Goal: Task Accomplishment & Management: Complete application form

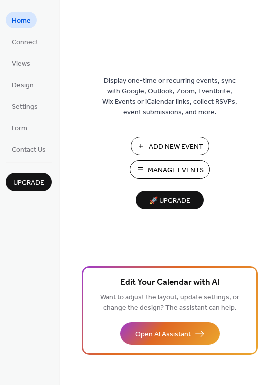
click at [166, 139] on button "Add New Event" at bounding box center [170, 146] width 79 height 19
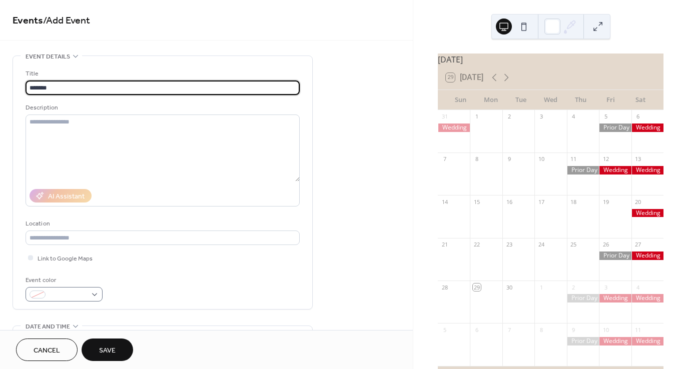
type input "*******"
click at [93, 291] on div at bounding box center [64, 294] width 77 height 15
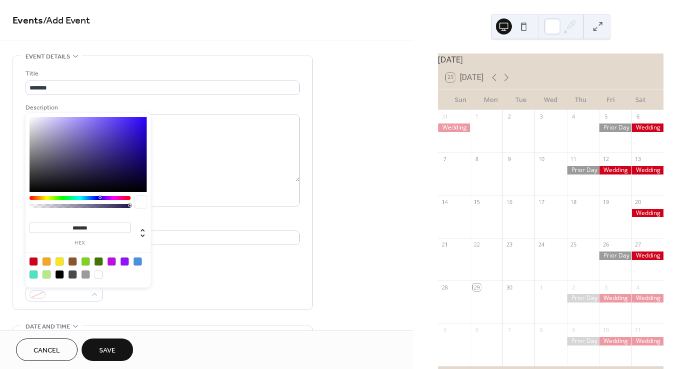
click at [30, 260] on div at bounding box center [34, 262] width 8 height 8
type input "*******"
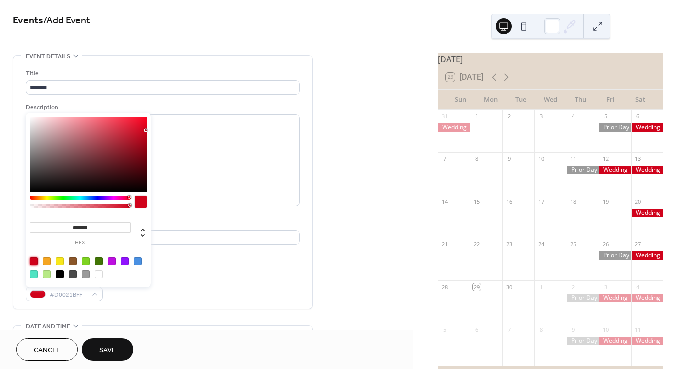
click at [222, 271] on div "Title ******* Description AI Assistant Location Link to Google Maps Event color…" at bounding box center [163, 185] width 274 height 233
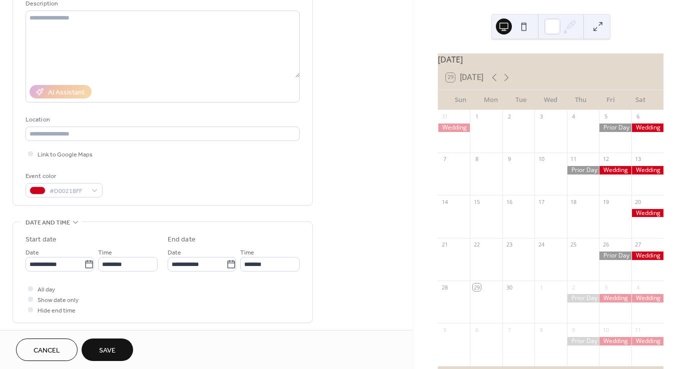
scroll to position [105, 0]
click at [84, 263] on icon at bounding box center [89, 264] width 10 height 10
click at [83, 263] on input "**********" at bounding box center [55, 263] width 59 height 15
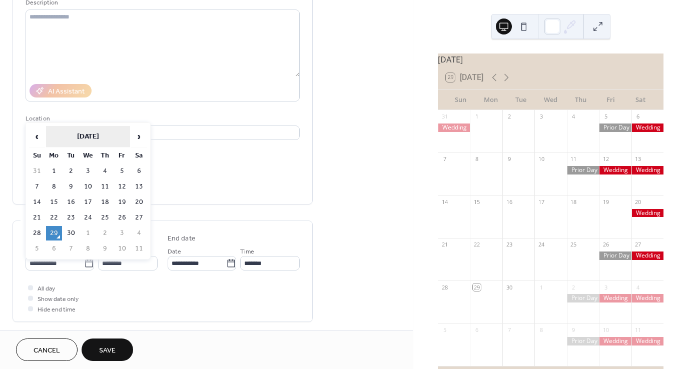
click at [95, 142] on th "September 2025" at bounding box center [88, 137] width 84 height 22
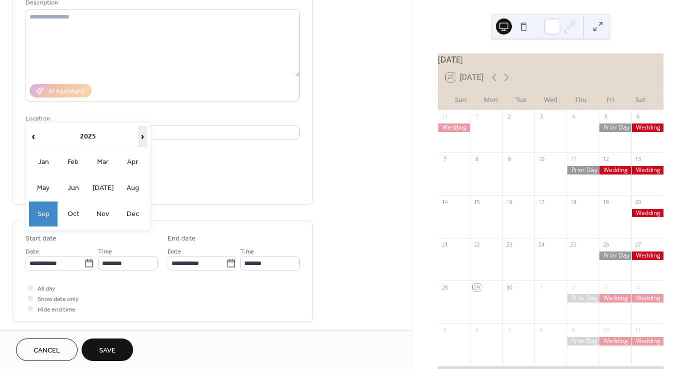
click at [139, 137] on span "›" at bounding box center [143, 137] width 8 height 20
click at [70, 181] on td "Jun" at bounding box center [73, 188] width 29 height 25
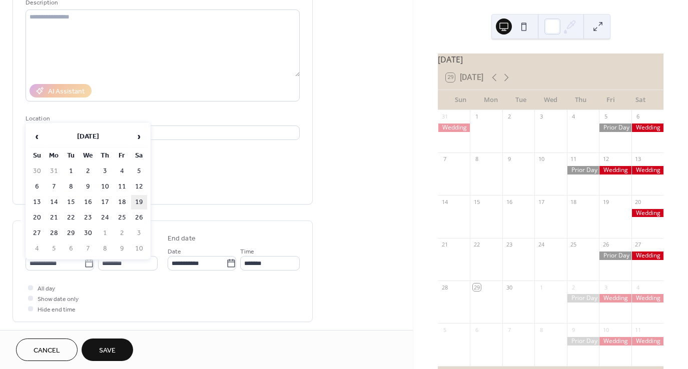
click at [142, 199] on td "19" at bounding box center [139, 202] width 16 height 15
type input "**********"
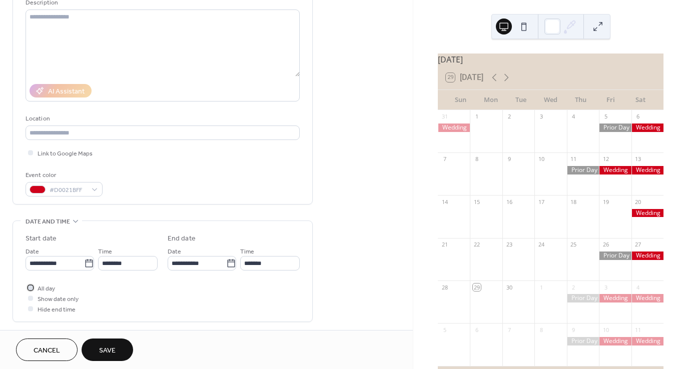
click at [31, 289] on div at bounding box center [30, 287] width 5 height 5
click at [107, 349] on span "Save" at bounding box center [107, 351] width 17 height 11
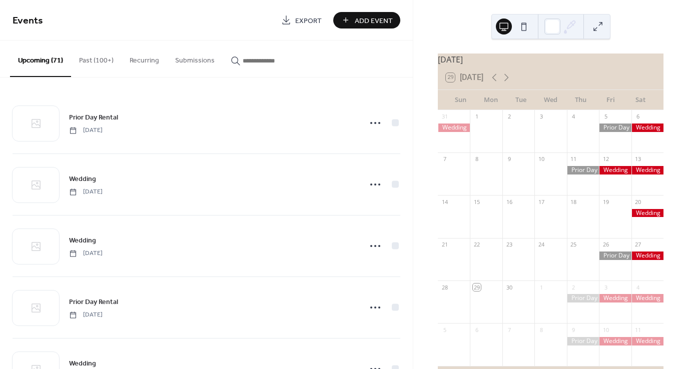
click at [509, 90] on div "29 Today" at bounding box center [551, 78] width 226 height 24
click at [509, 83] on icon at bounding box center [506, 78] width 12 height 12
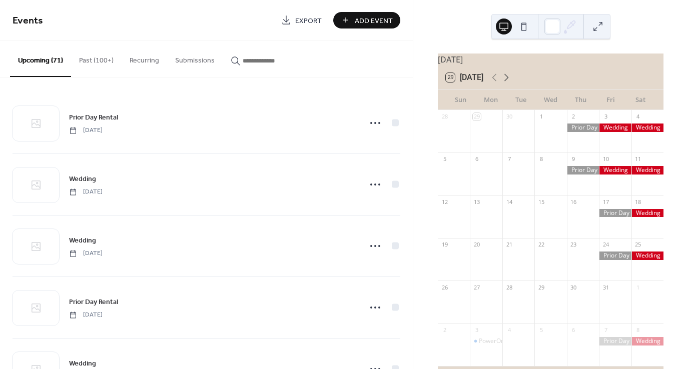
click at [509, 83] on icon at bounding box center [506, 78] width 12 height 12
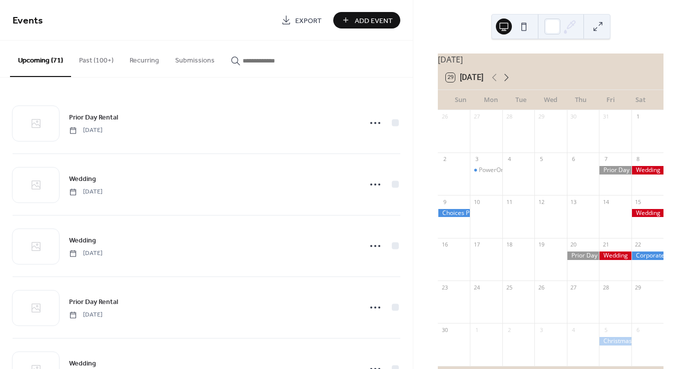
click at [509, 83] on icon at bounding box center [506, 78] width 12 height 12
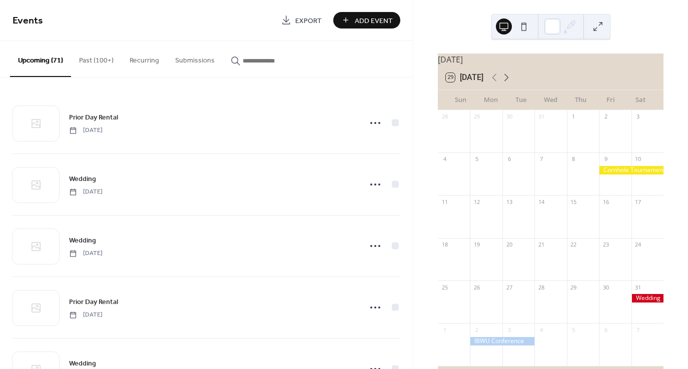
click at [509, 83] on icon at bounding box center [506, 78] width 12 height 12
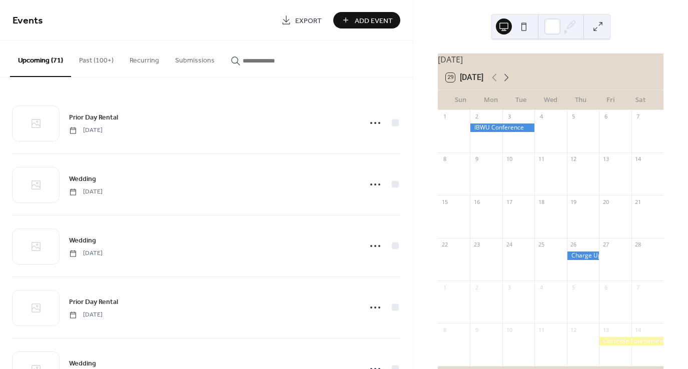
click at [509, 83] on icon at bounding box center [506, 78] width 12 height 12
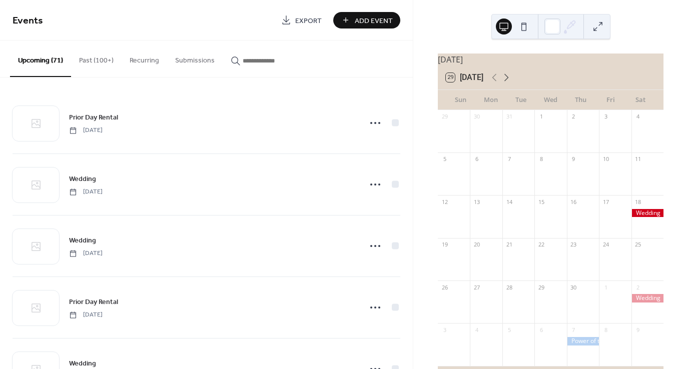
click at [509, 83] on icon at bounding box center [506, 78] width 12 height 12
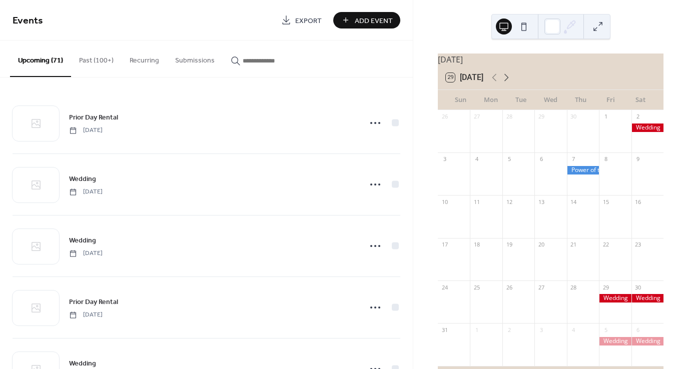
click at [509, 83] on icon at bounding box center [506, 78] width 12 height 12
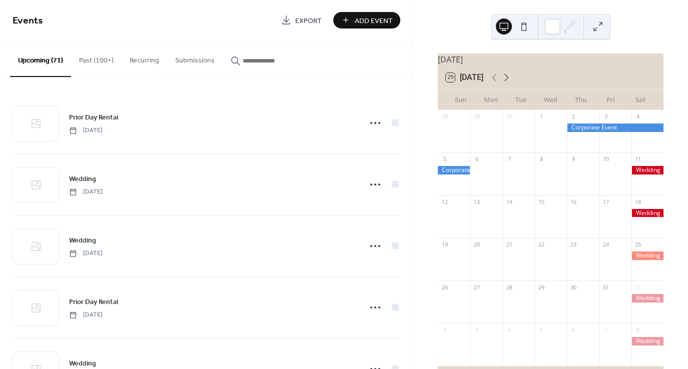
click at [509, 83] on icon at bounding box center [506, 78] width 12 height 12
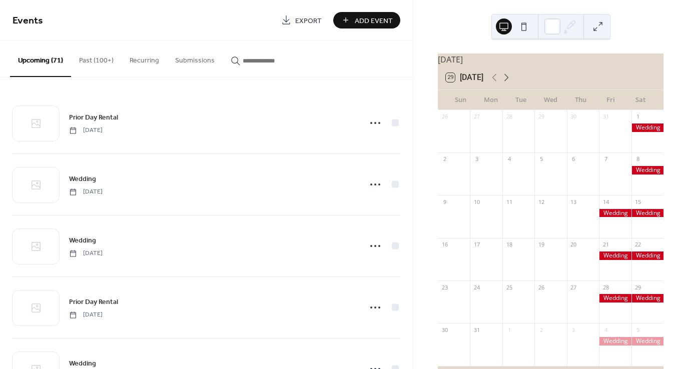
click at [509, 83] on icon at bounding box center [506, 78] width 12 height 12
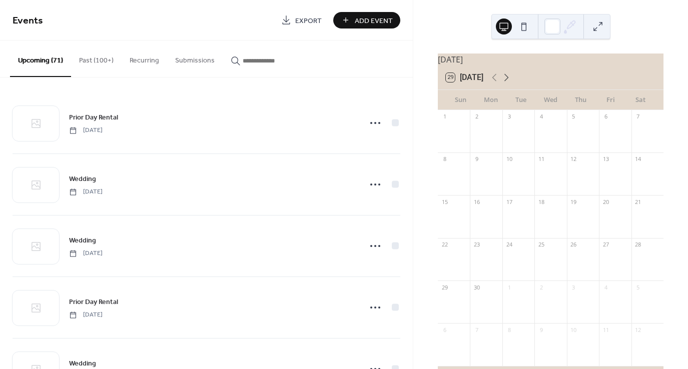
click at [509, 83] on icon at bounding box center [506, 78] width 12 height 12
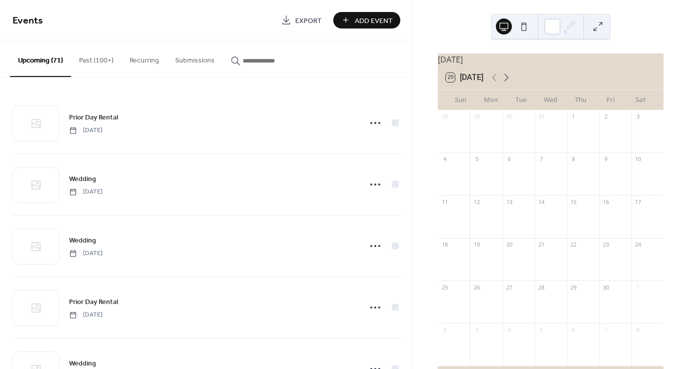
click at [509, 83] on icon at bounding box center [506, 78] width 12 height 12
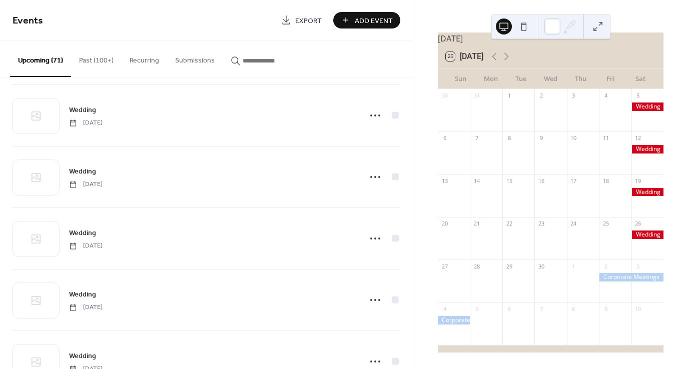
scroll to position [1859, 0]
